Goal: Find specific page/section

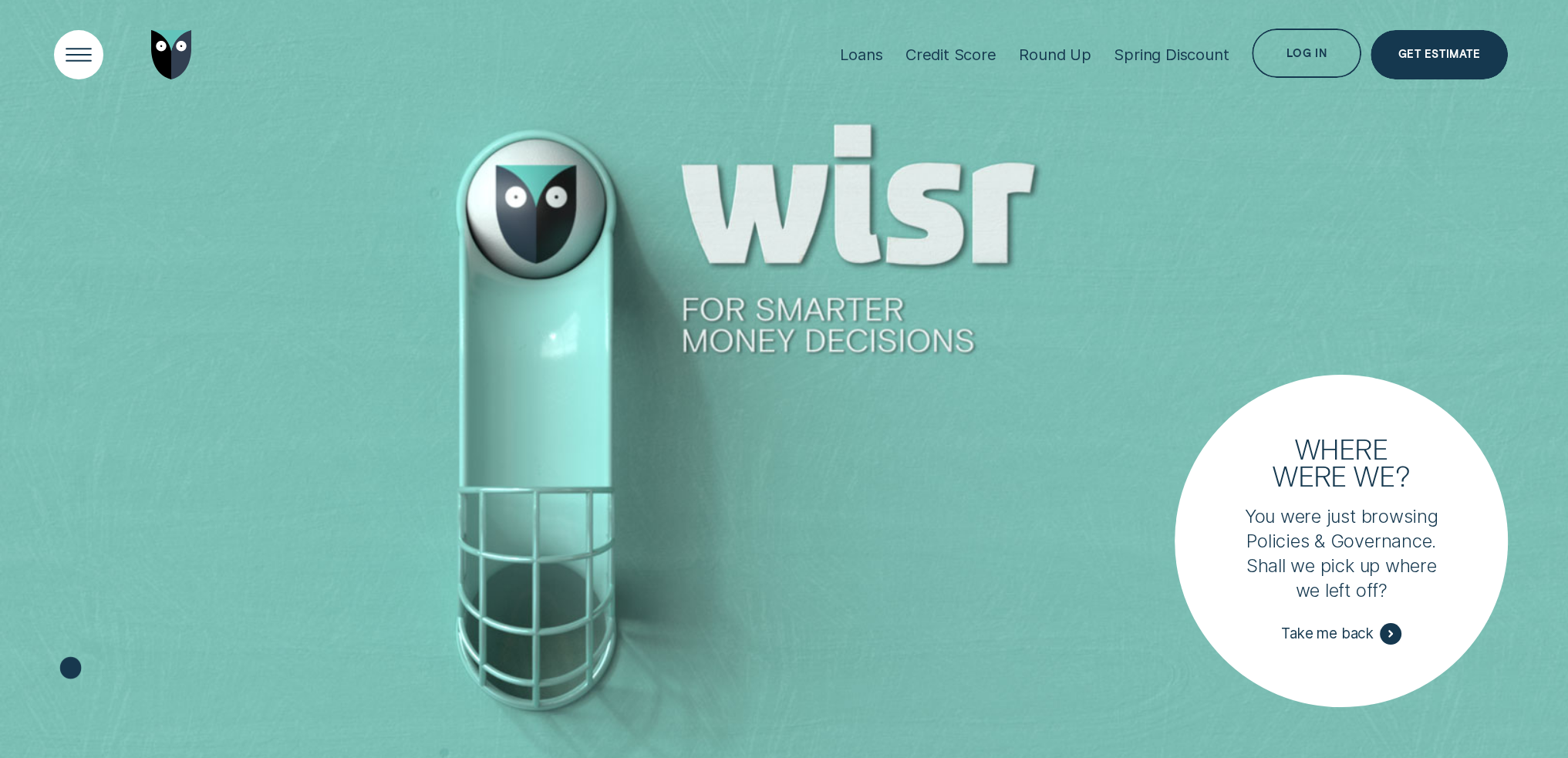
click at [59, 43] on div "Open Menu" at bounding box center [79, 54] width 71 height 71
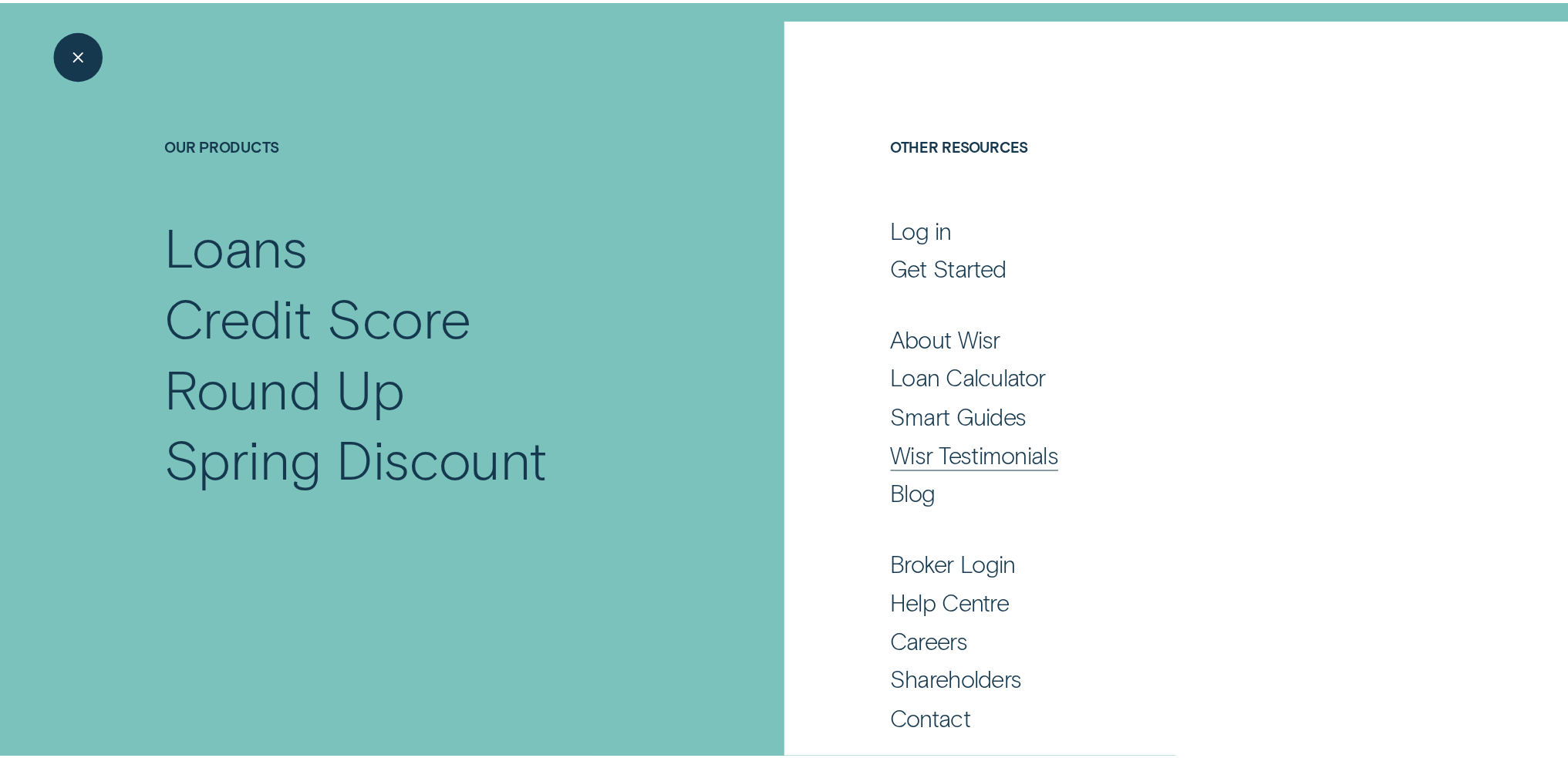
scroll to position [99, 0]
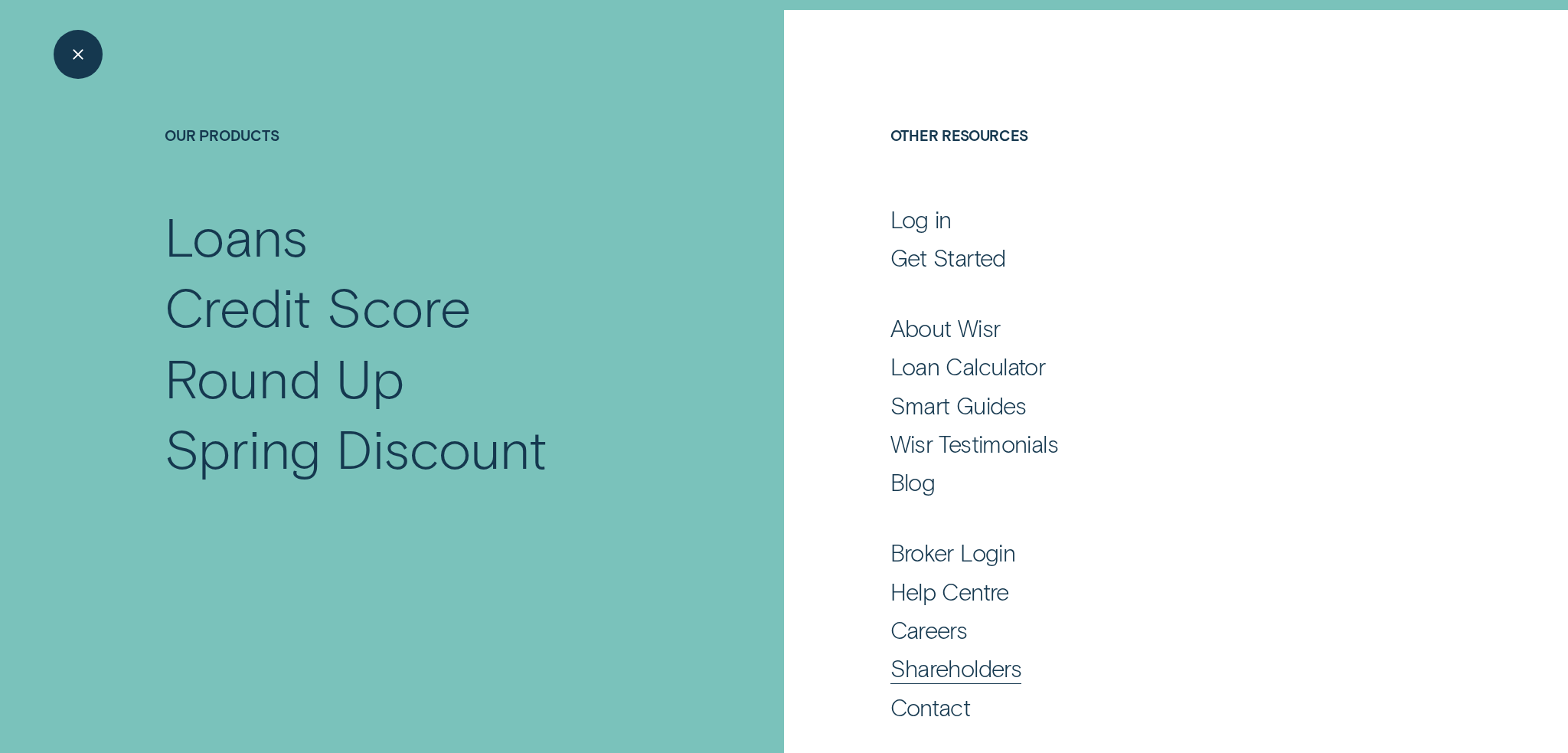
click at [1008, 666] on div "Shareholders" at bounding box center [956, 668] width 132 height 30
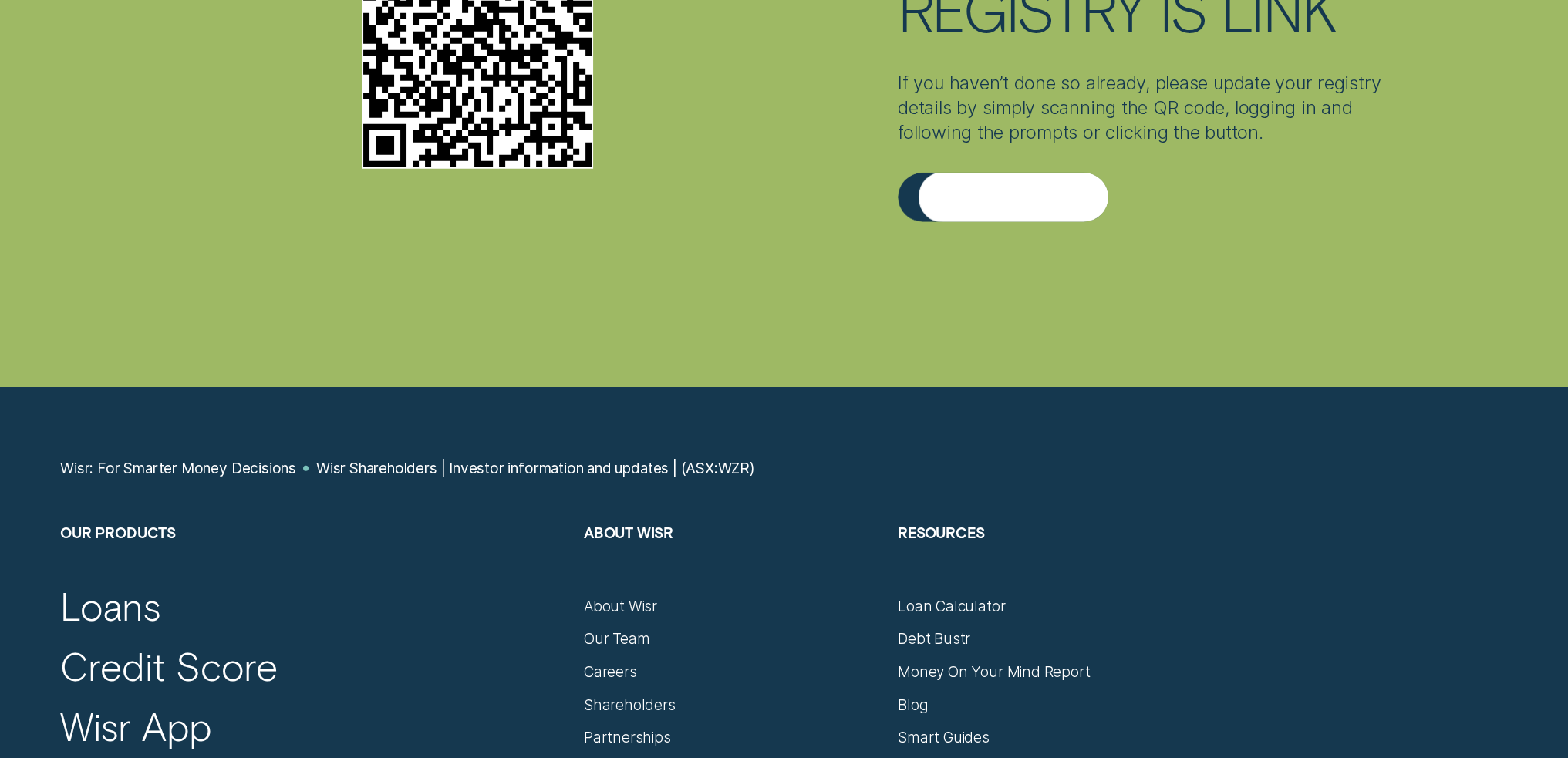
scroll to position [5781, 0]
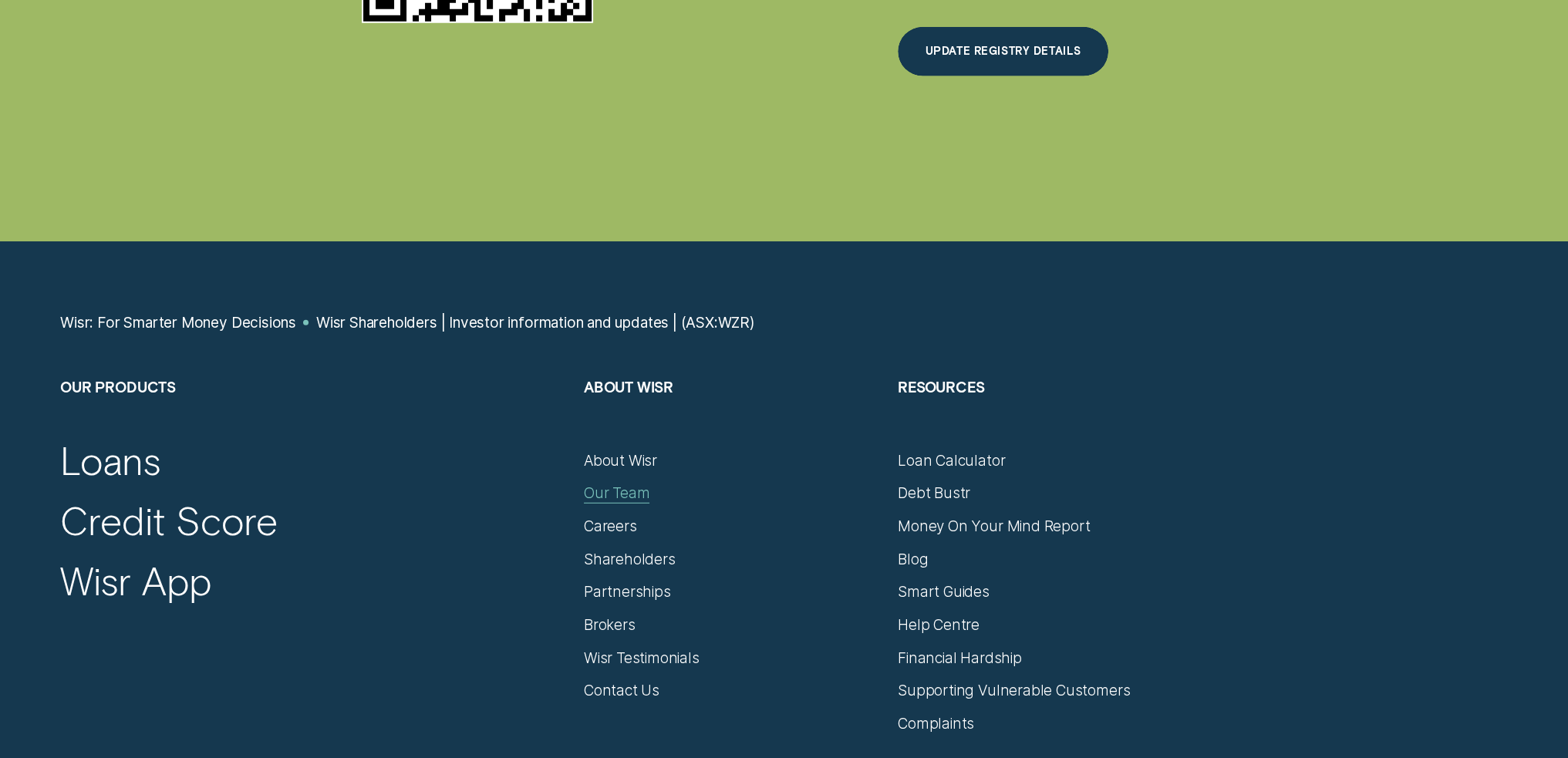
click at [639, 486] on div "Our Team" at bounding box center [616, 494] width 65 height 19
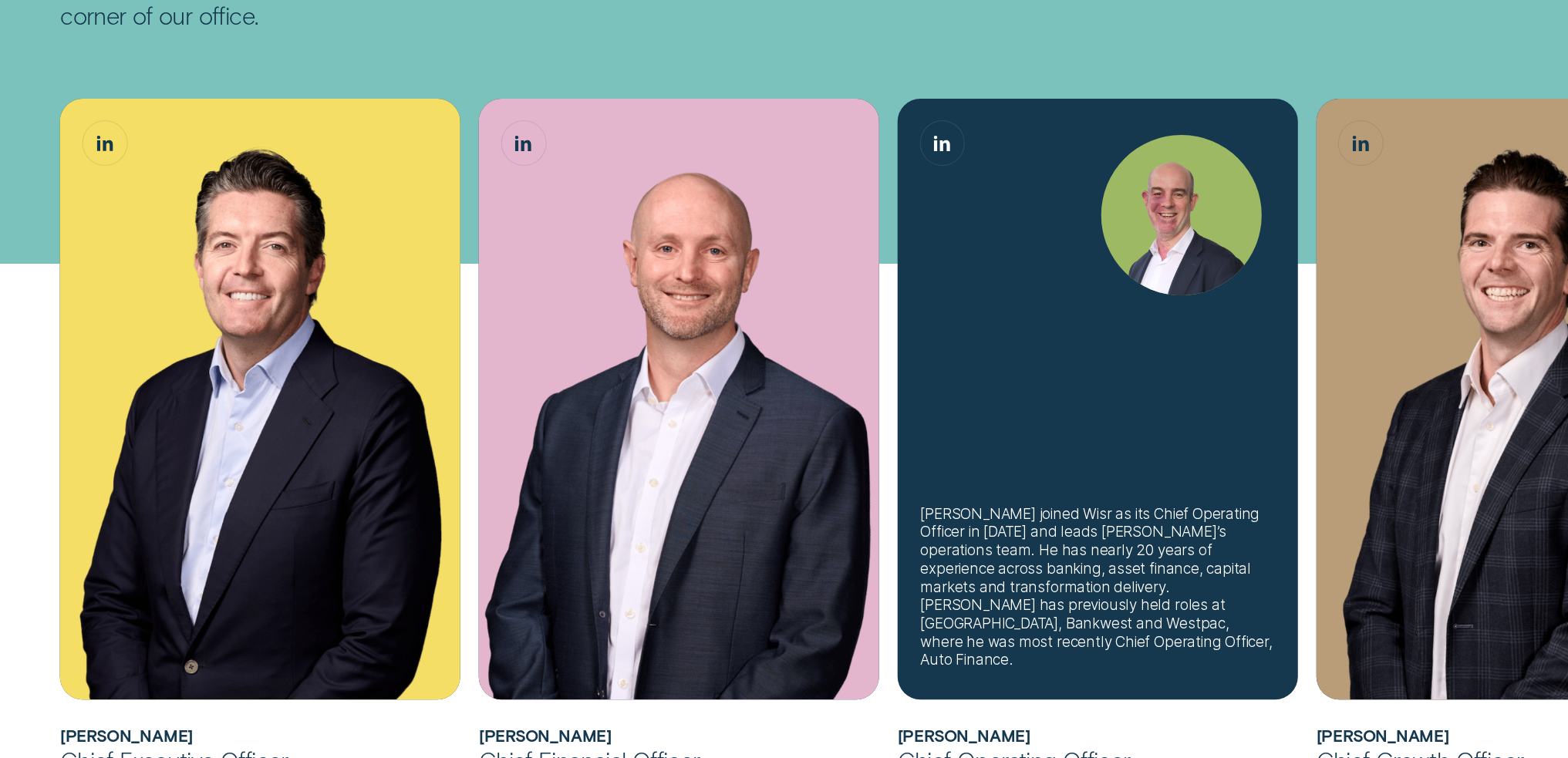
scroll to position [462, 0]
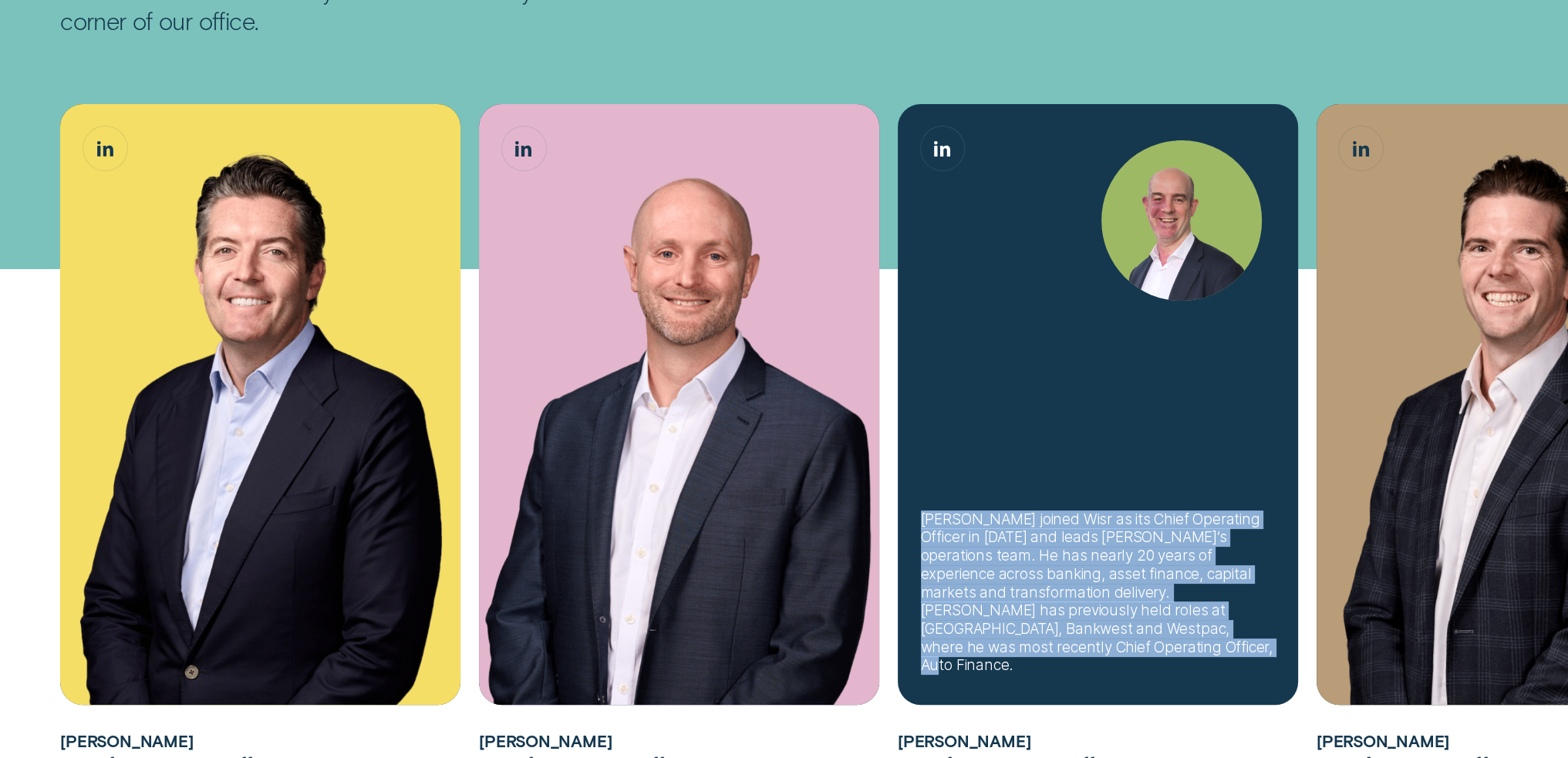
drag, startPoint x: 923, startPoint y: 537, endPoint x: 1182, endPoint y: 671, distance: 291.6
click at [1182, 671] on div "[PERSON_NAME] joined Wisr as its Chief Operating Officer in [DATE] and leads [P…" at bounding box center [1098, 591] width 355 height 164
copy div "[PERSON_NAME] joined Wisr as its Chief Operating Officer in [DATE] and leads [P…"
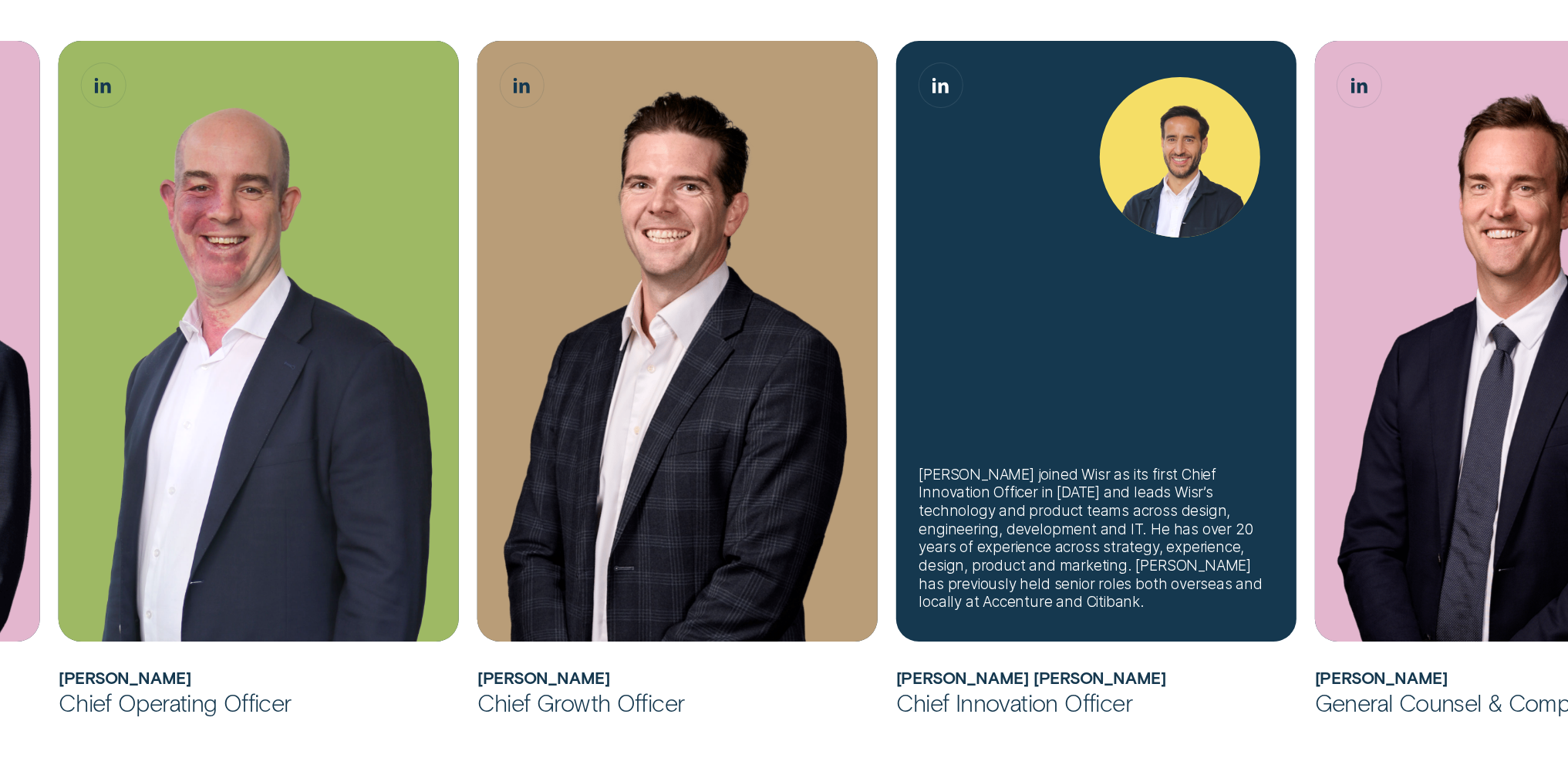
scroll to position [1002, 0]
